Goal: Information Seeking & Learning: Learn about a topic

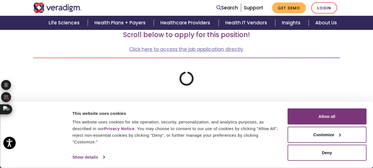
scroll to position [46, 0]
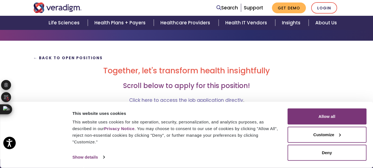
click at [63, 55] on strong "← Back to Open Positions" at bounding box center [68, 57] width 70 height 5
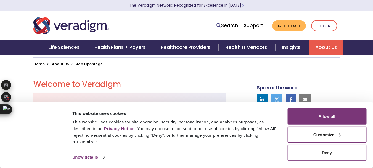
click at [320, 154] on button "Deny" at bounding box center [327, 153] width 79 height 16
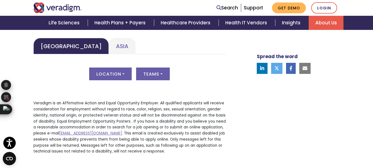
scroll to position [249, 0]
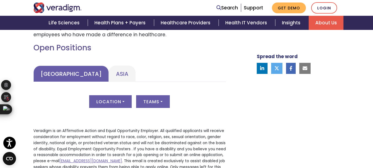
click at [71, 79] on link "United States" at bounding box center [70, 74] width 75 height 16
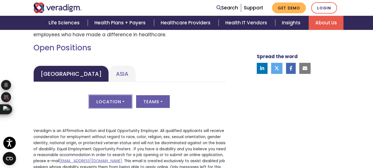
click at [119, 102] on button "Location" at bounding box center [110, 101] width 43 height 13
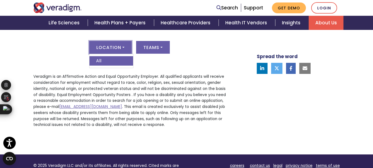
scroll to position [304, 0]
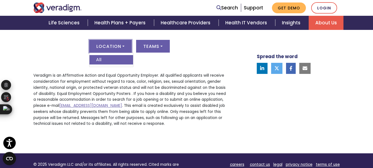
click at [152, 54] on div "Location All Teams All" at bounding box center [129, 49] width 193 height 19
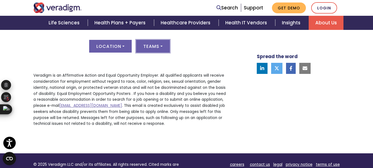
click at [158, 46] on button "Teams" at bounding box center [153, 46] width 34 height 13
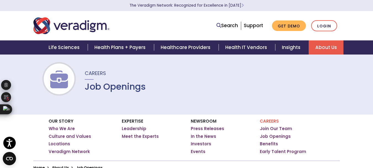
scroll to position [0, 0]
